Goal: Task Accomplishment & Management: Manage account settings

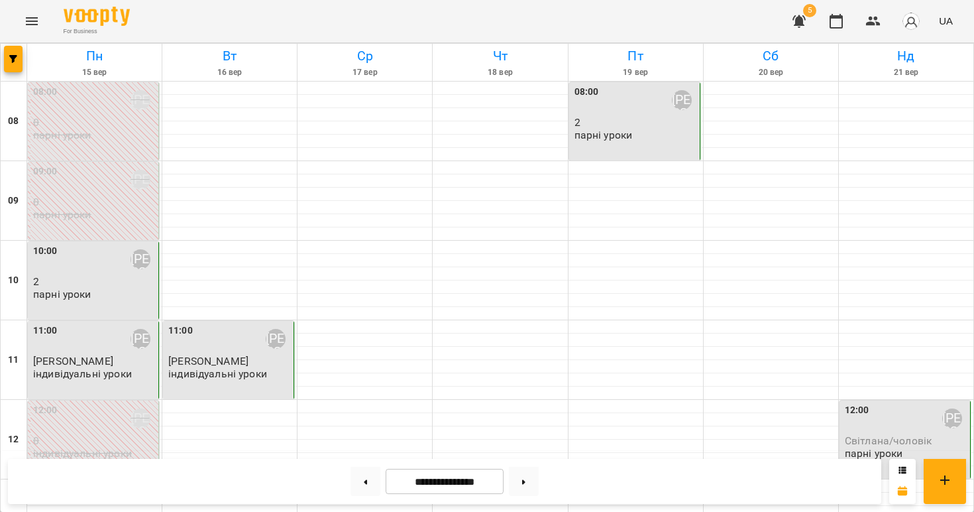
click at [795, 17] on icon "button" at bounding box center [799, 21] width 13 height 13
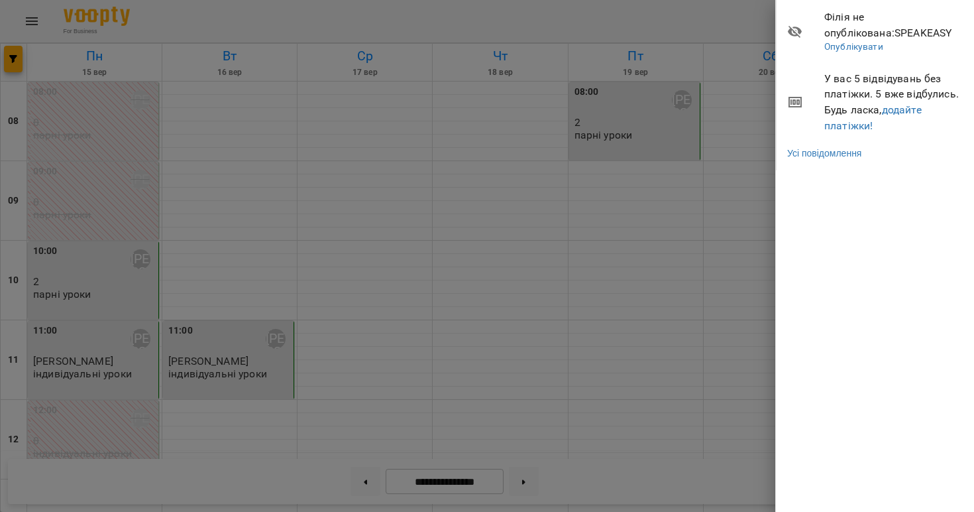
click at [726, 129] on div at bounding box center [487, 256] width 974 height 512
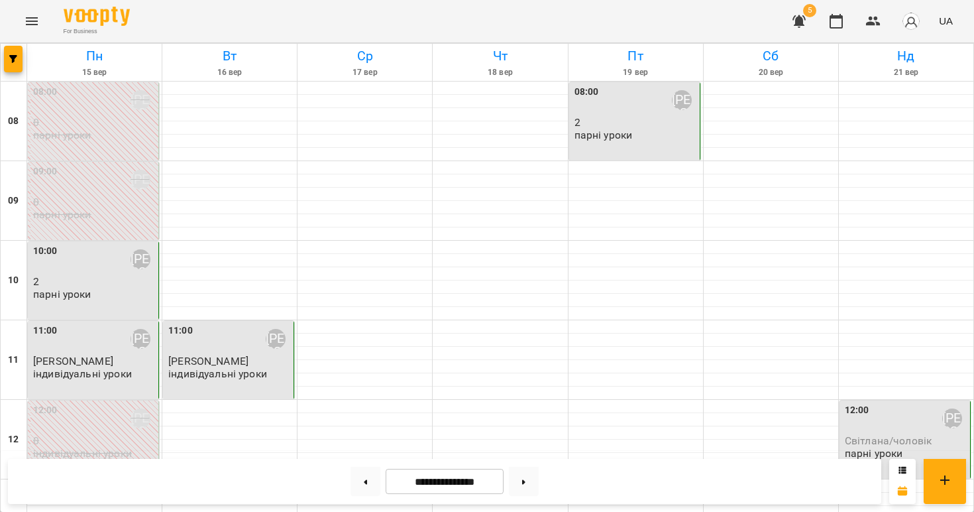
scroll to position [633, 0]
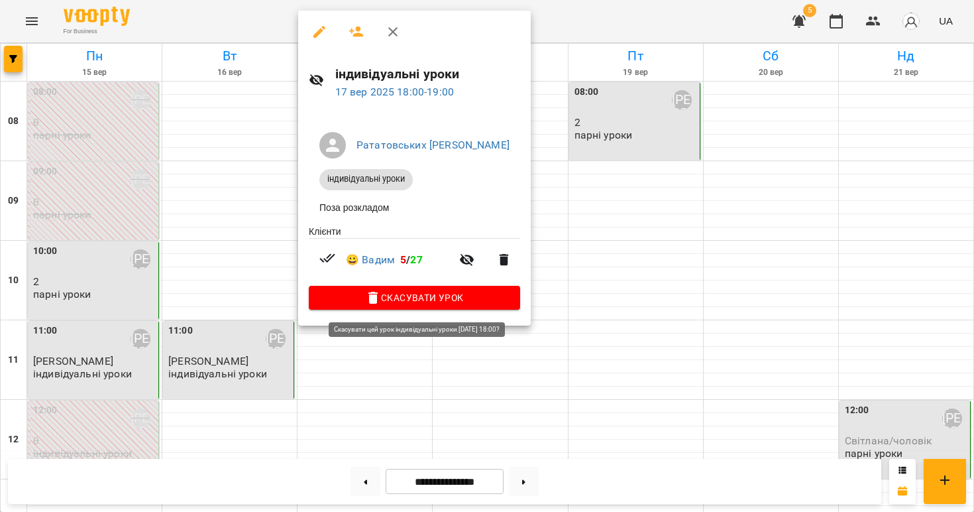
click at [458, 298] on span "Скасувати Урок" at bounding box center [414, 298] width 190 height 16
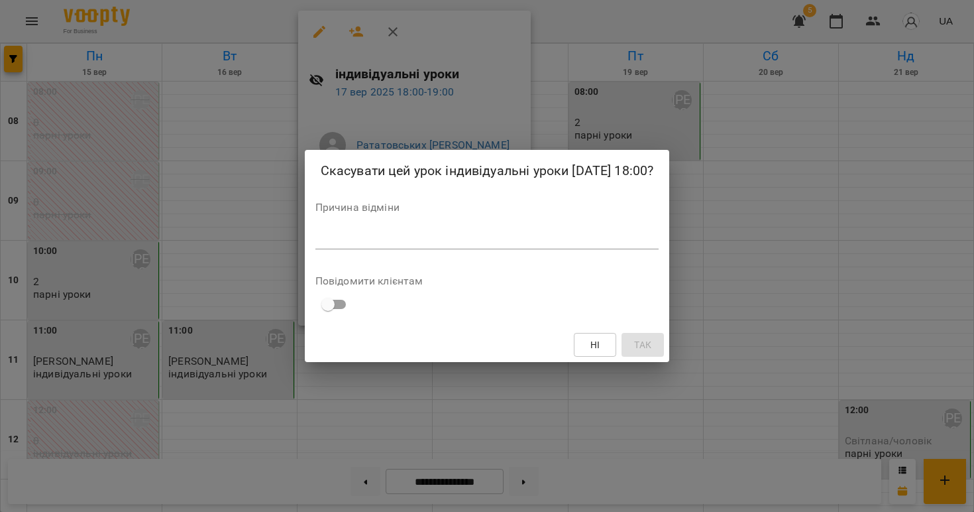
click at [601, 353] on span "Ні" at bounding box center [596, 345] width 10 height 16
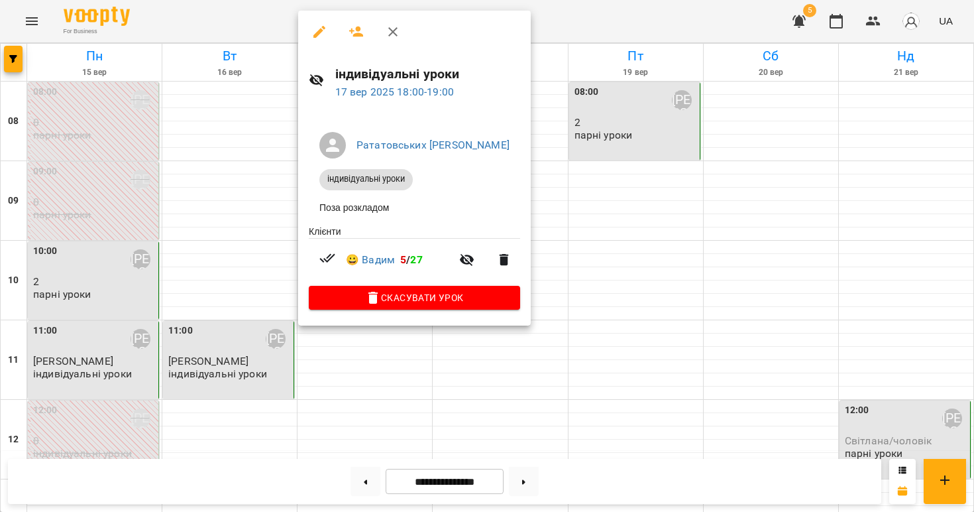
click at [320, 33] on icon "button" at bounding box center [320, 32] width 12 height 12
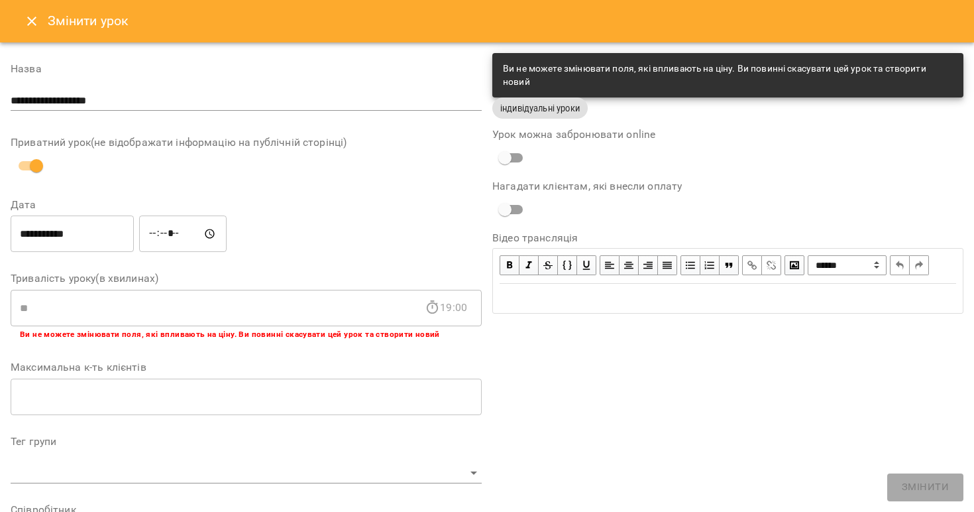
click at [58, 229] on input "**********" at bounding box center [72, 233] width 123 height 37
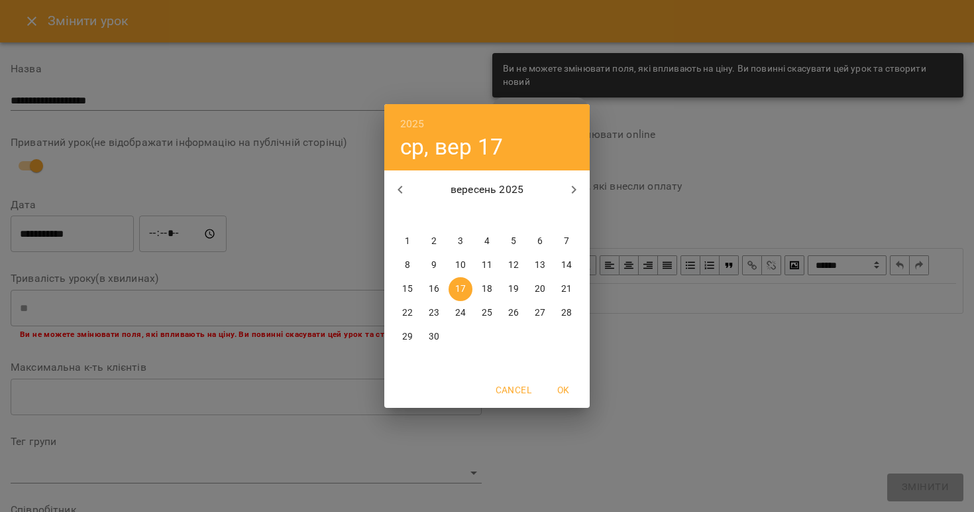
click at [432, 314] on p "23" at bounding box center [434, 312] width 11 height 13
type input "**********"
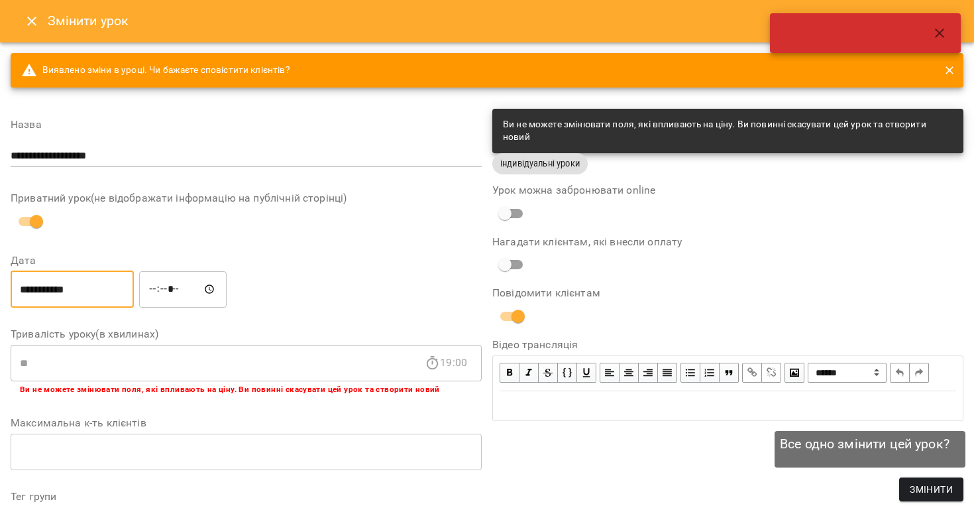
click at [939, 494] on span "Змінити" at bounding box center [931, 489] width 43 height 16
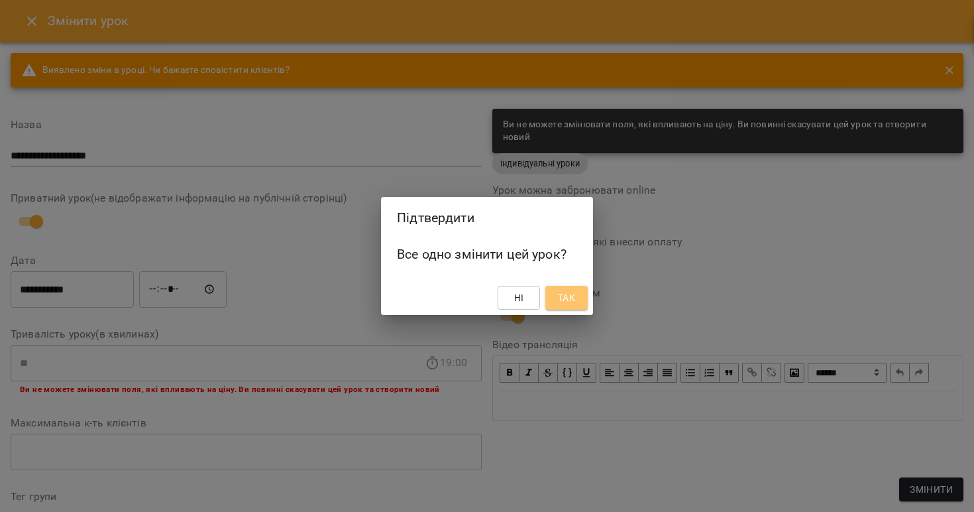
click at [575, 296] on span "Так" at bounding box center [566, 298] width 17 height 16
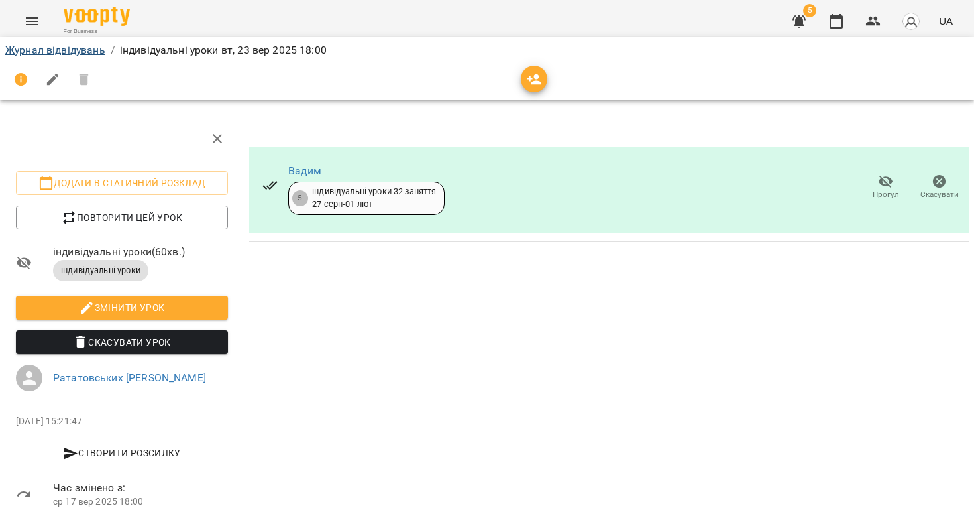
click at [69, 47] on link "Журнал відвідувань" at bounding box center [55, 50] width 100 height 13
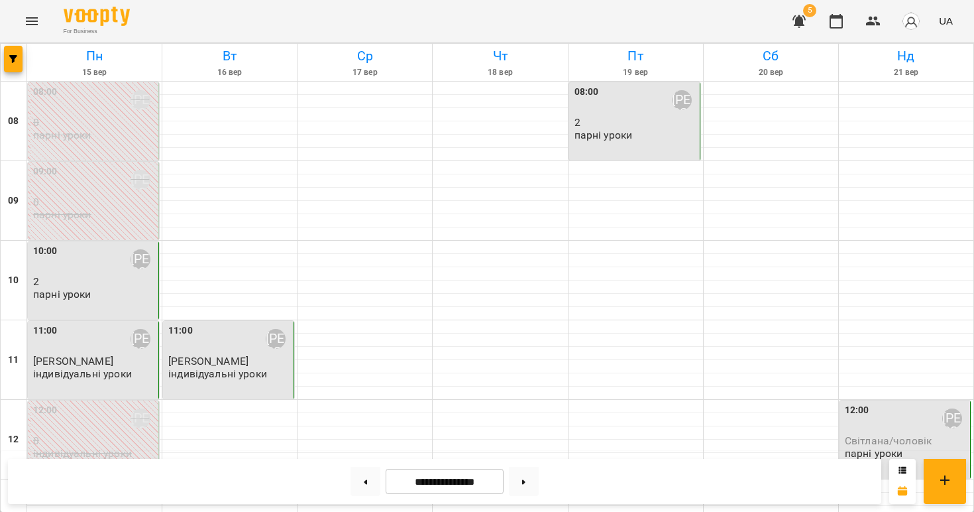
scroll to position [823, 0]
click at [523, 488] on button at bounding box center [524, 481] width 30 height 29
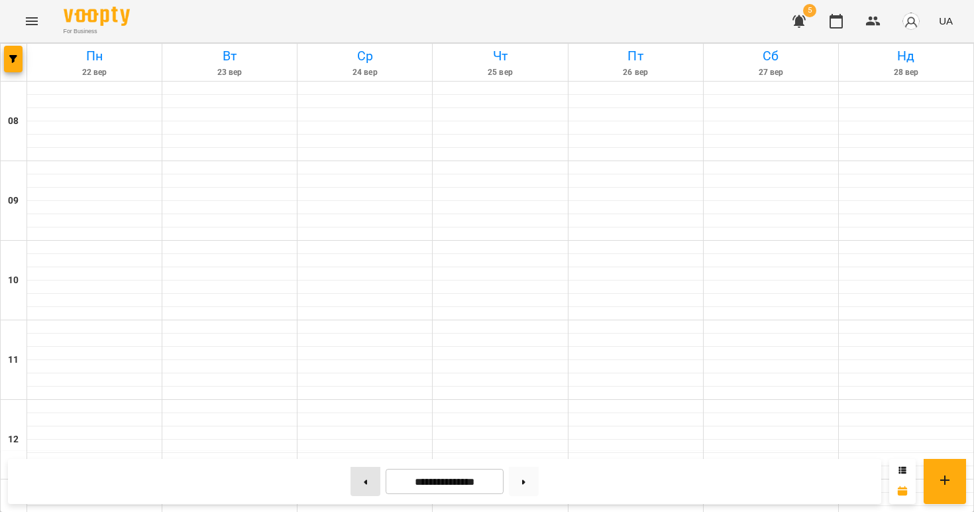
click at [351, 489] on button at bounding box center [366, 481] width 30 height 29
type input "**********"
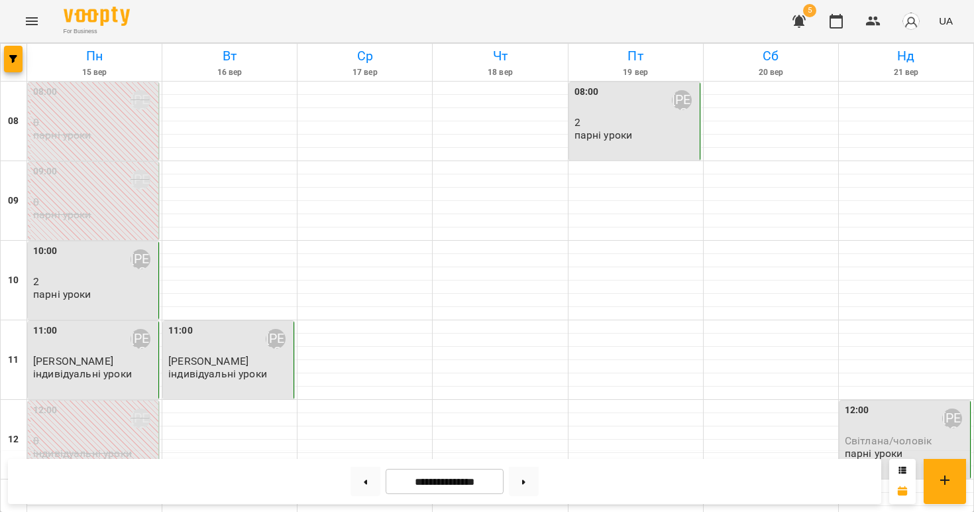
scroll to position [394, 0]
